Goal: Transaction & Acquisition: Obtain resource

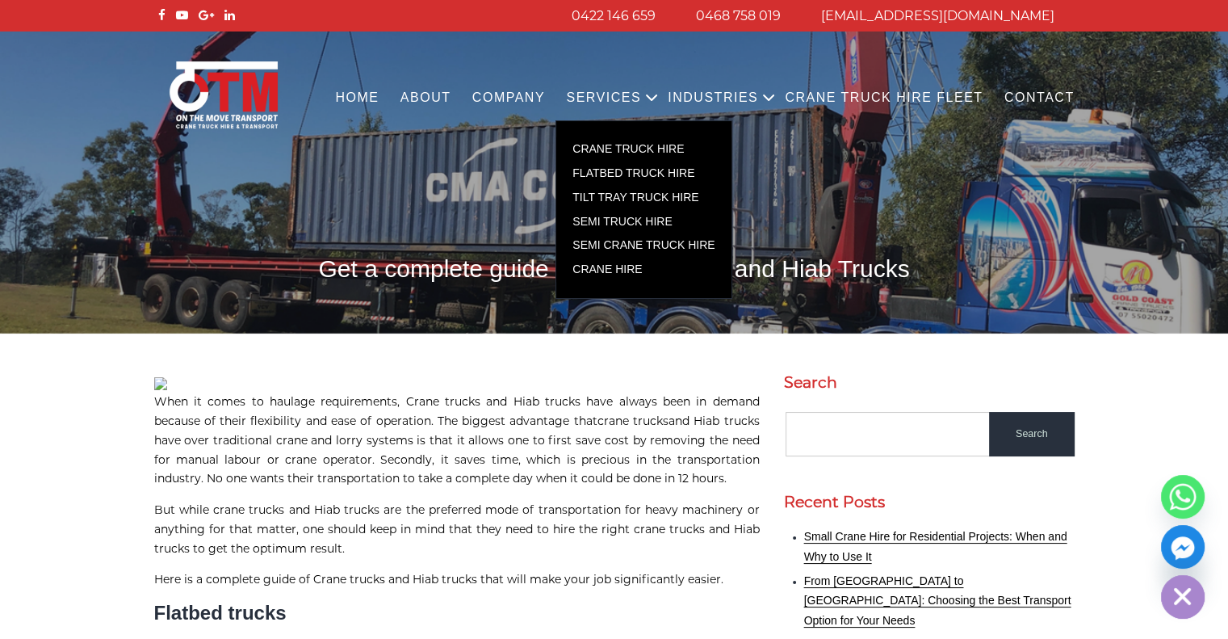
click at [693, 152] on link "CRANE TRUCK HIRE" at bounding box center [643, 149] width 174 height 24
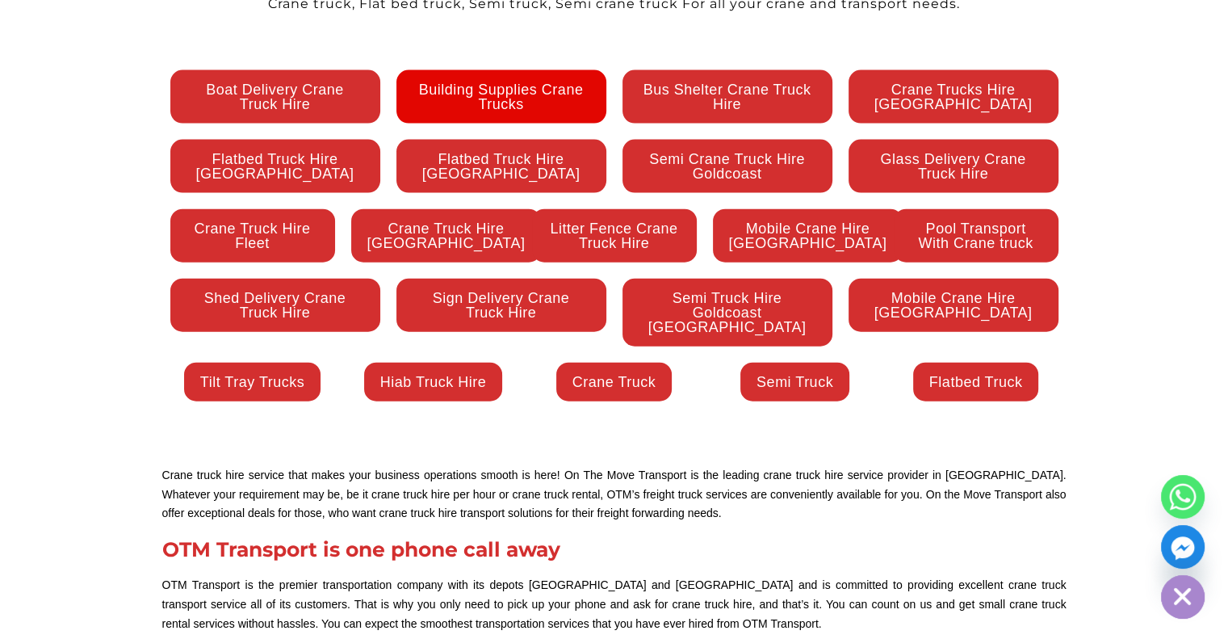
scroll to position [3631, 0]
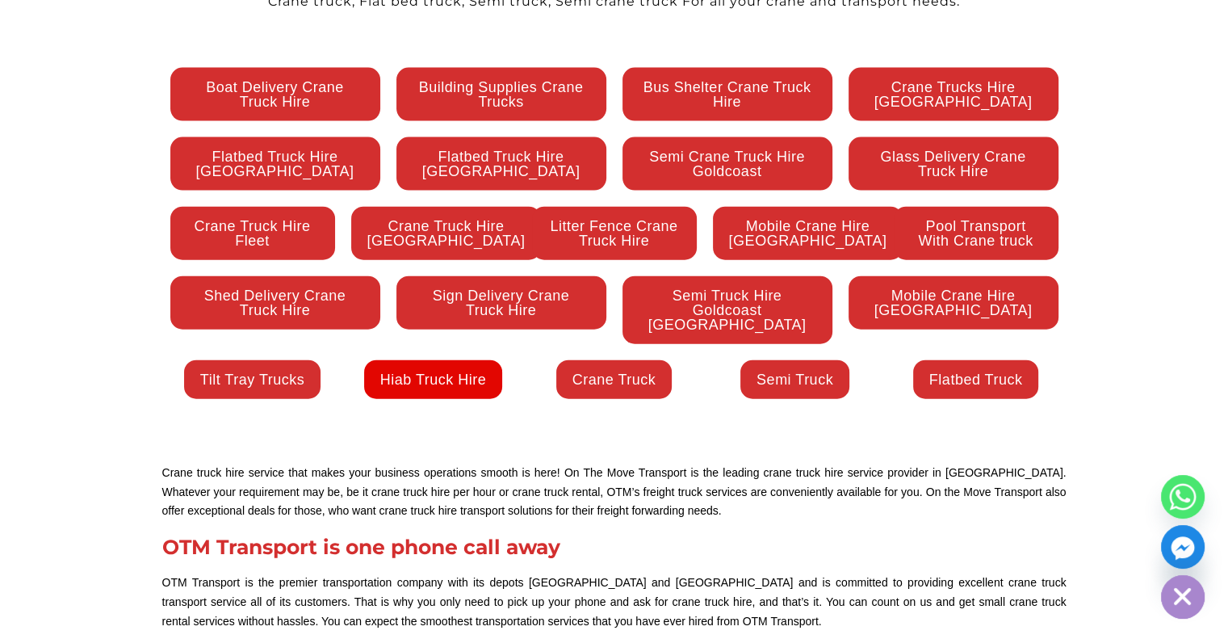
click at [460, 372] on span "Hiab Truck Hire" at bounding box center [433, 379] width 107 height 15
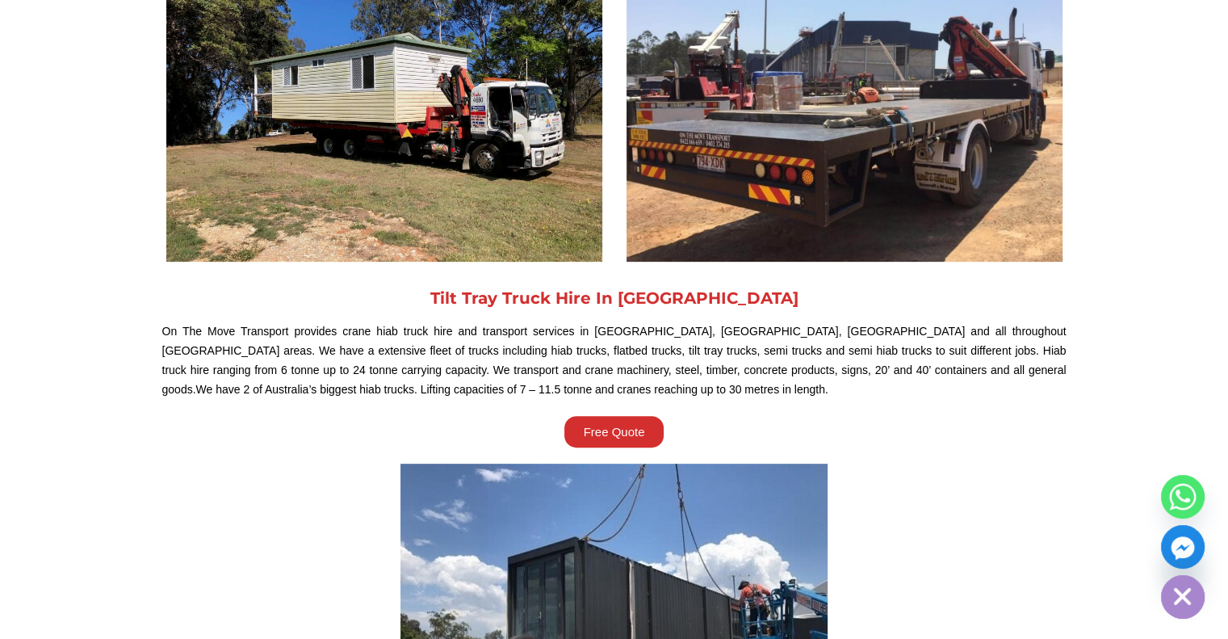
scroll to position [485, 0]
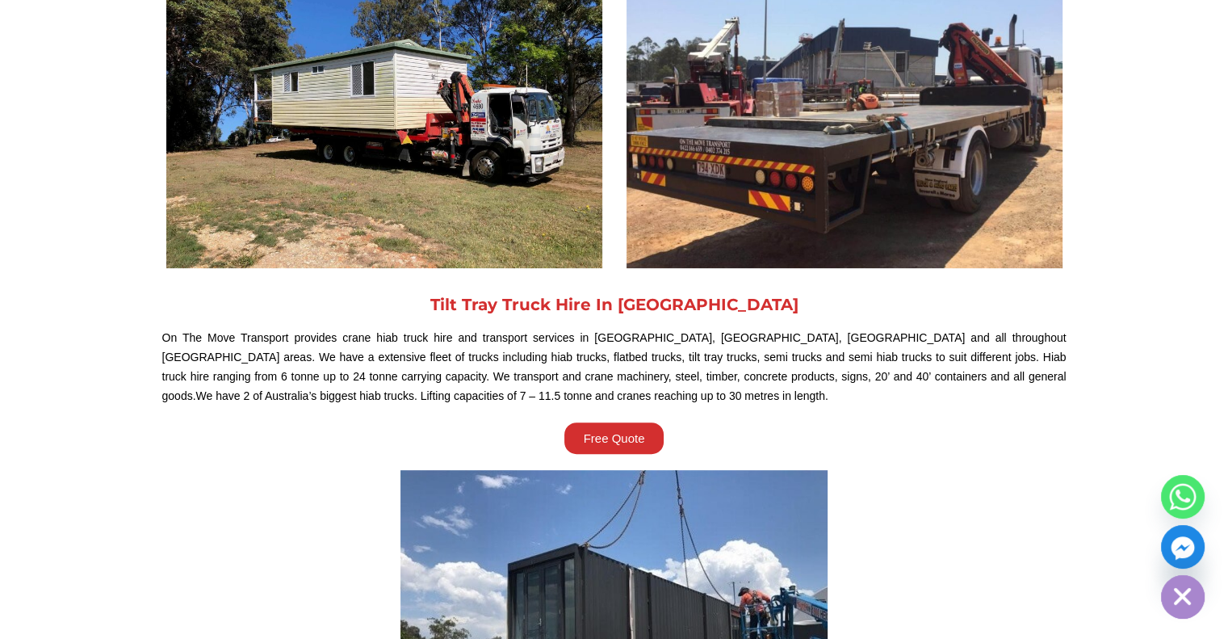
click at [604, 440] on span "Free Quote" at bounding box center [614, 438] width 61 height 12
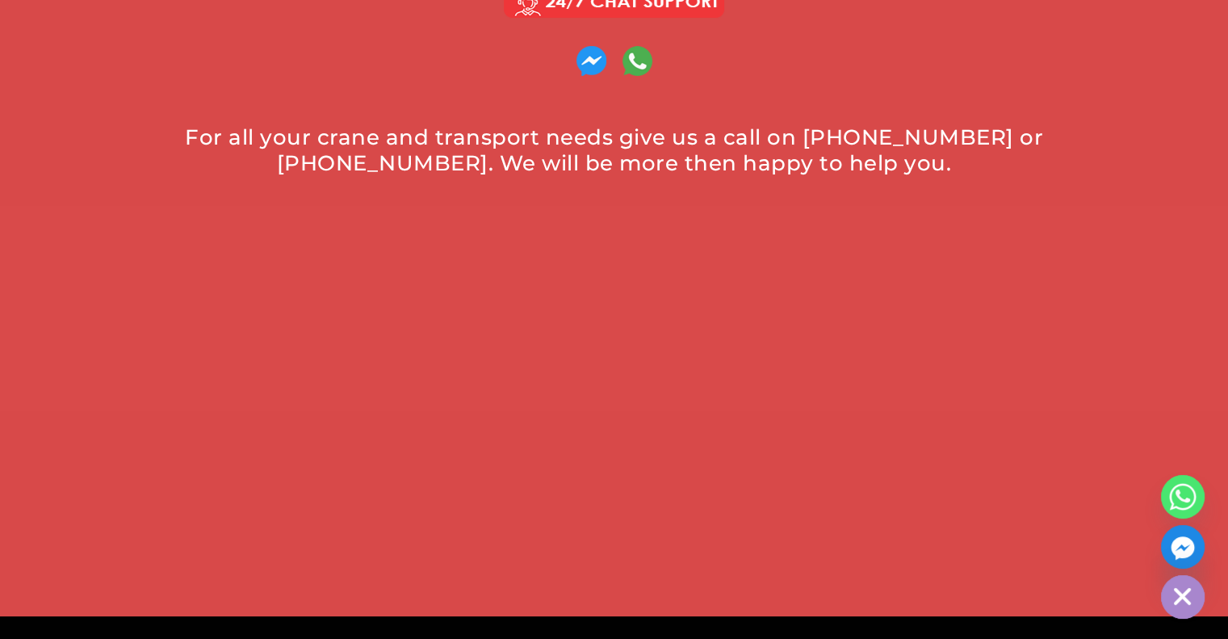
scroll to position [1050, 0]
